Goal: Use online tool/utility

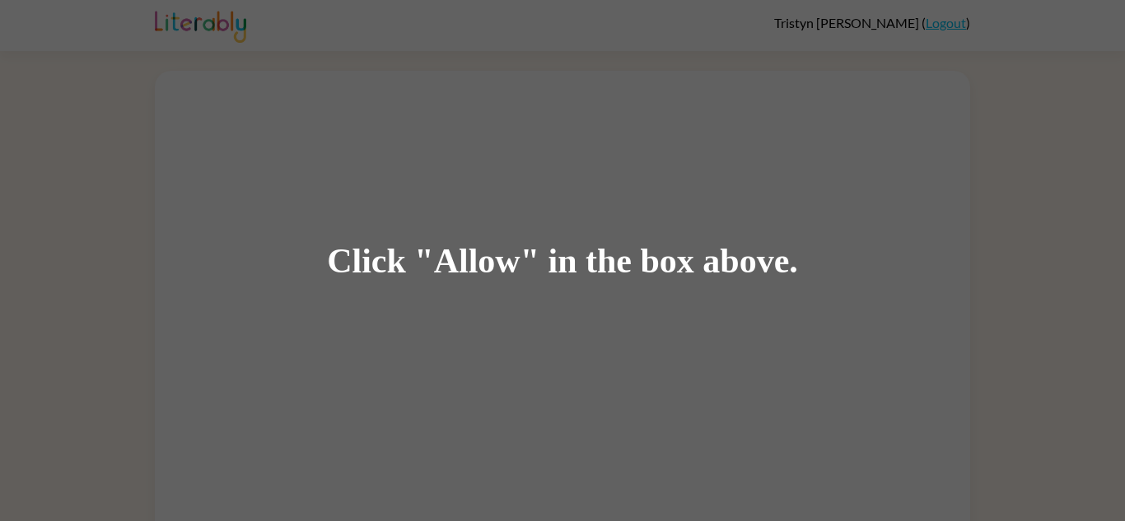
click at [461, 265] on div "Click "Allow" in the box above." at bounding box center [562, 260] width 471 height 37
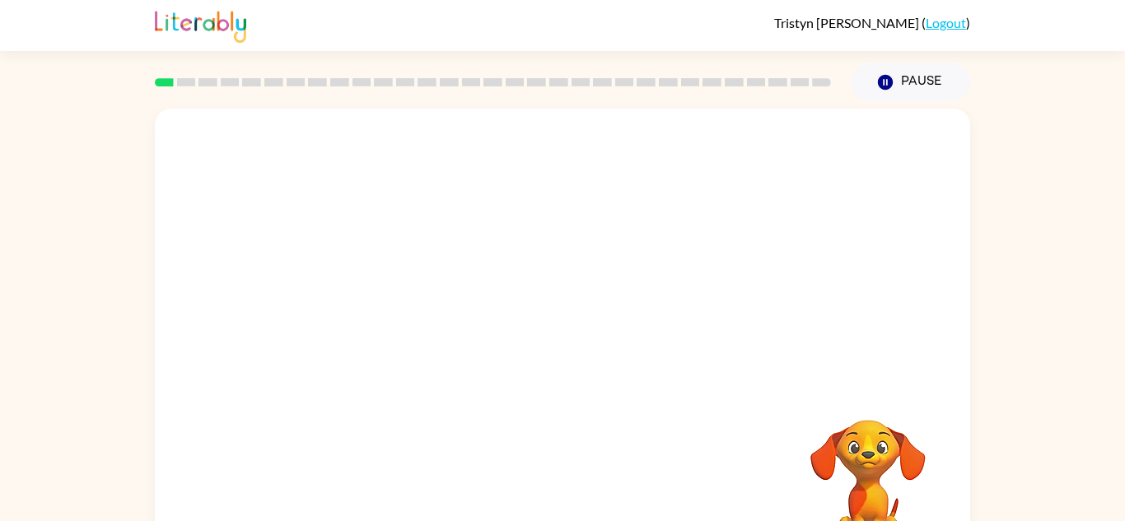
click at [445, 258] on div at bounding box center [562, 247] width 815 height 277
click at [845, 463] on video "Your browser must support playing .mp4 files to use Literably. Please try using…" at bounding box center [867, 476] width 165 height 165
click at [579, 352] on div at bounding box center [562, 352] width 105 height 60
click at [581, 360] on div at bounding box center [562, 352] width 105 height 60
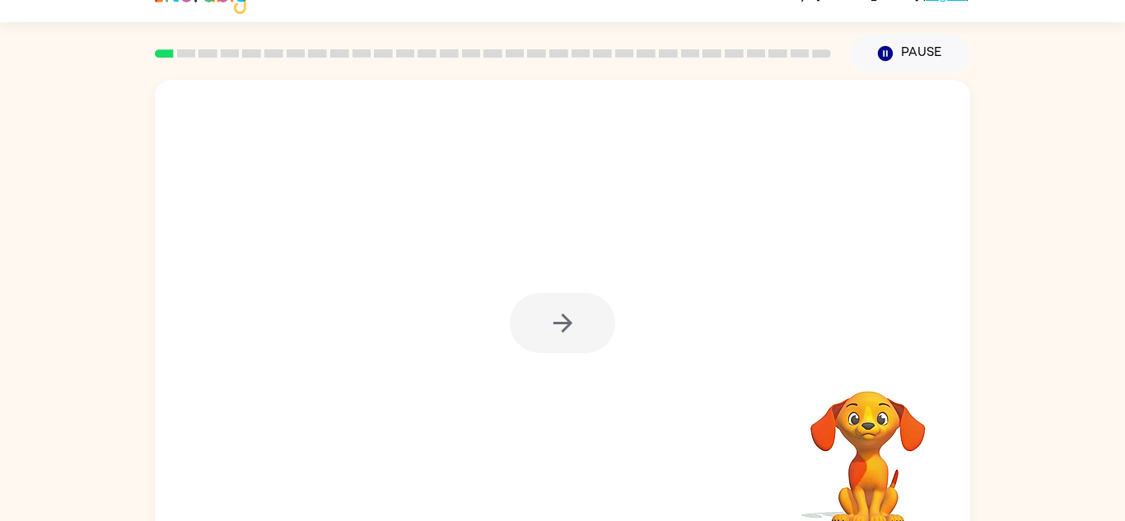
scroll to position [33, 0]
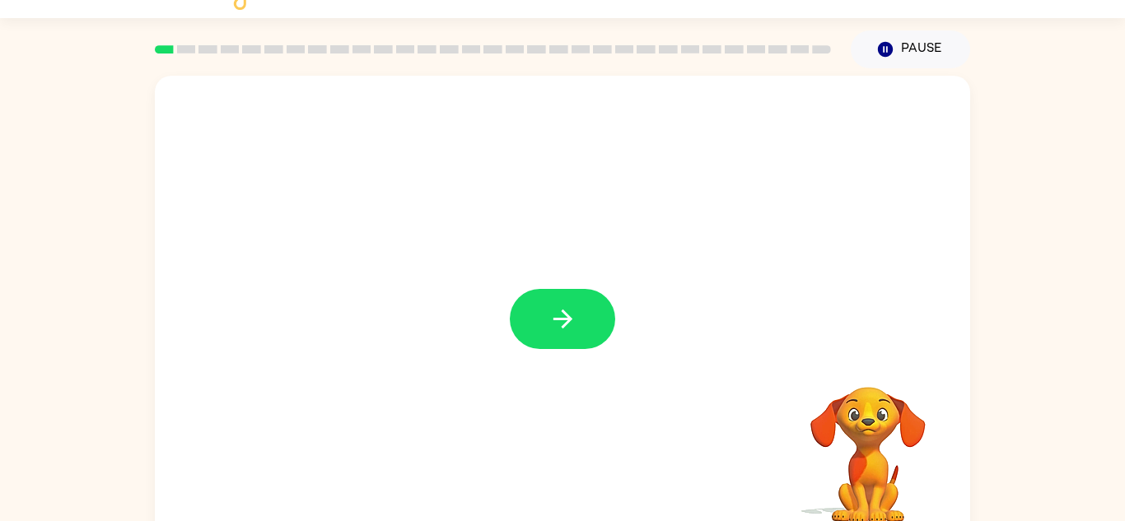
click at [837, 427] on video "Your browser must support playing .mp4 files to use Literably. Please try using…" at bounding box center [867, 443] width 165 height 165
click at [591, 325] on button "button" at bounding box center [562, 319] width 105 height 60
click at [865, 436] on video "Your browser must support playing .mp4 files to use Literably. Please try using…" at bounding box center [867, 443] width 165 height 165
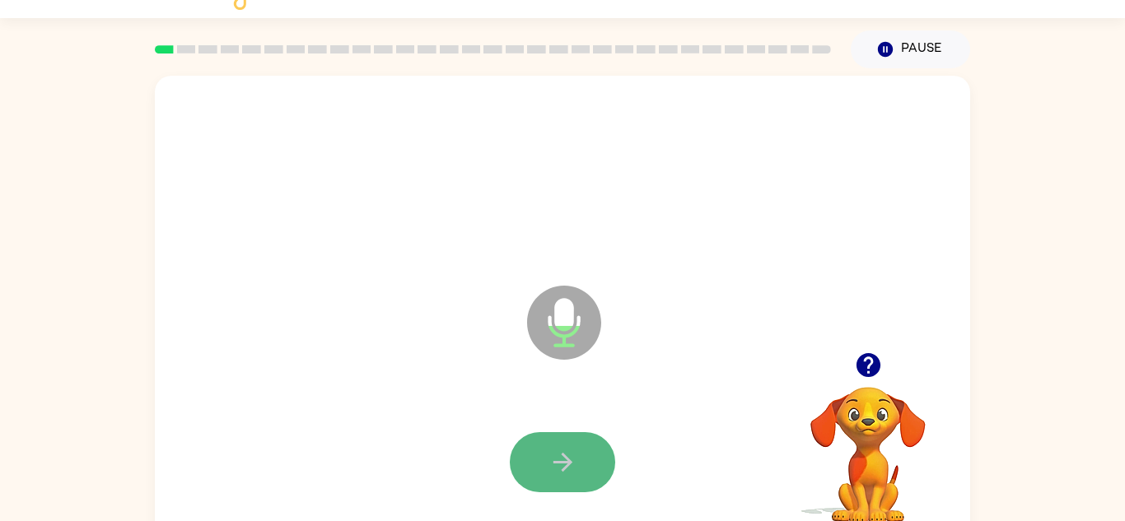
click at [578, 435] on button "button" at bounding box center [562, 462] width 105 height 60
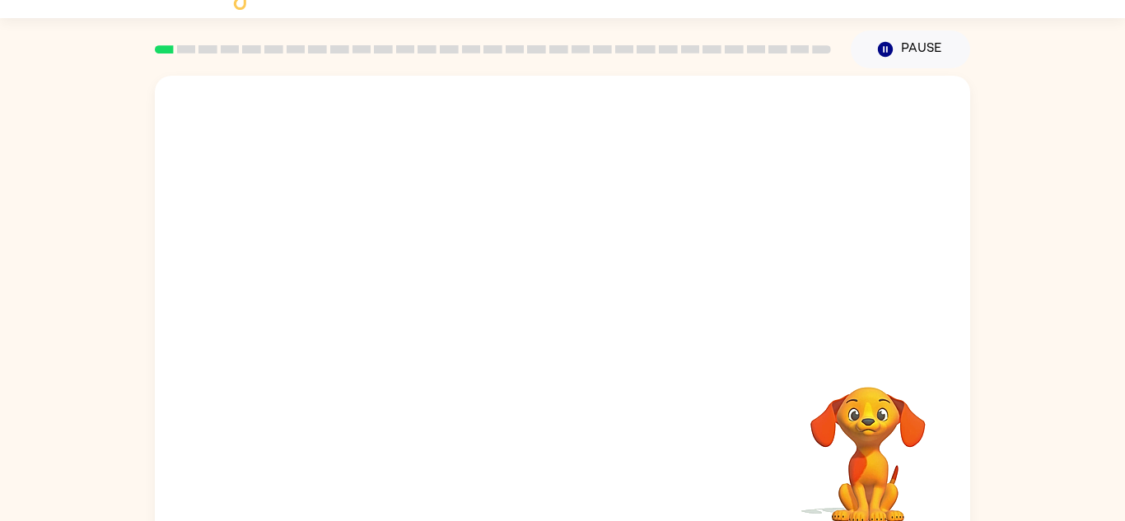
click at [553, 306] on div at bounding box center [562, 214] width 815 height 277
